Goal: Information Seeking & Learning: Learn about a topic

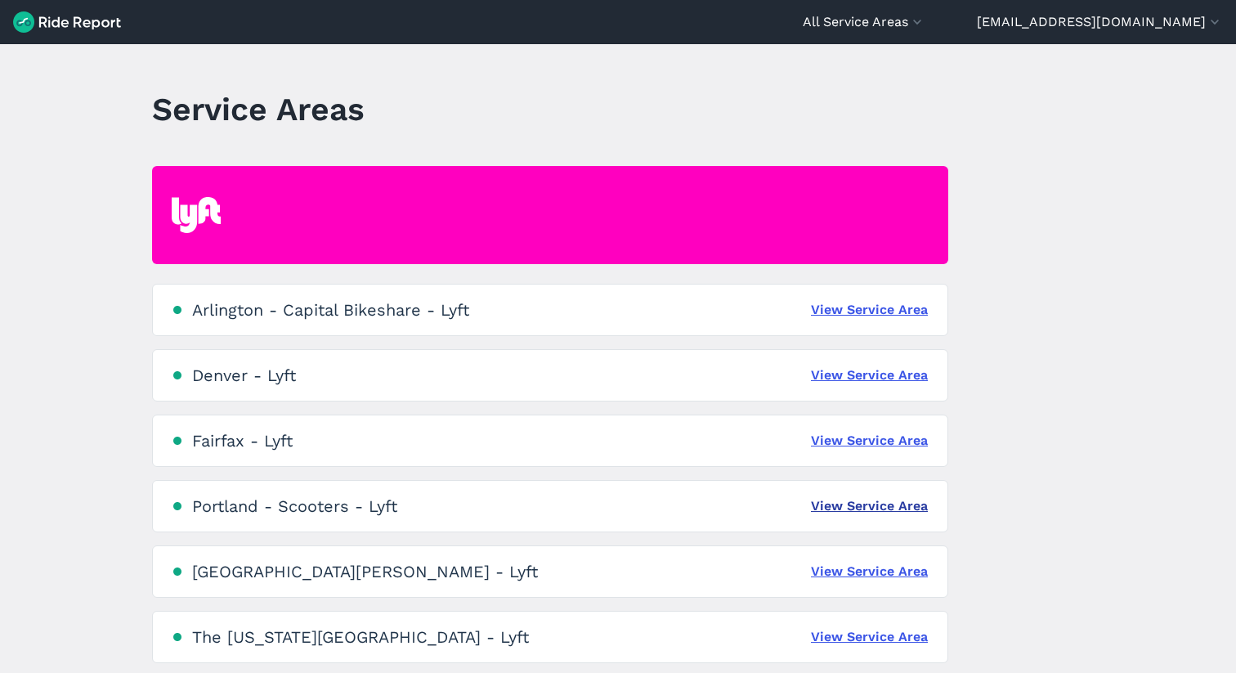
click at [887, 507] on link "View Service Area" at bounding box center [869, 506] width 117 height 20
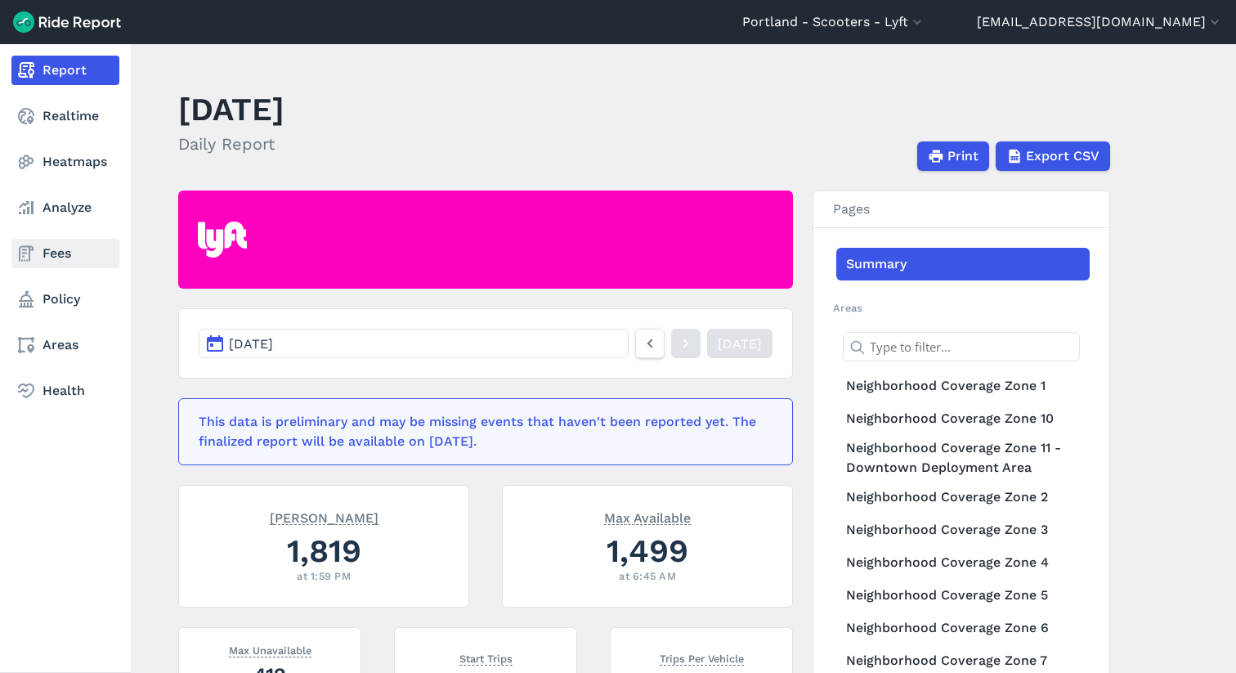
click at [52, 251] on link "Fees" at bounding box center [65, 253] width 108 height 29
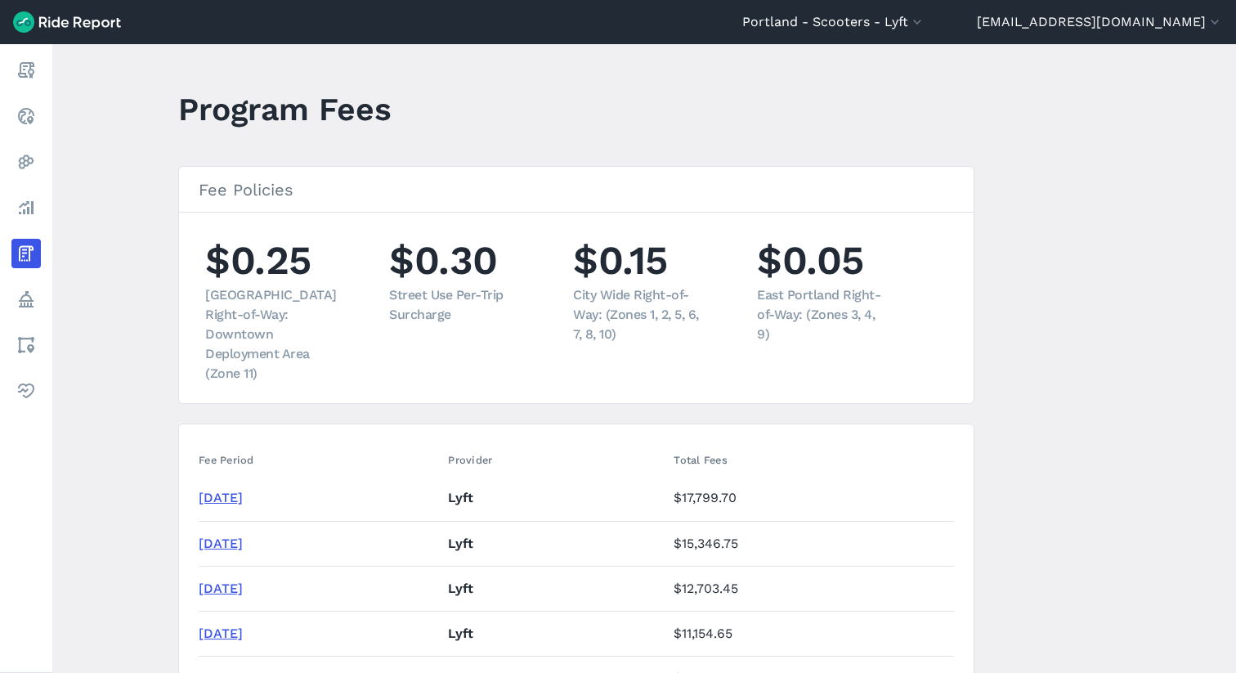
click at [243, 490] on link "[DATE]" at bounding box center [221, 498] width 44 height 16
